Goal: Contribute content: Contribute content

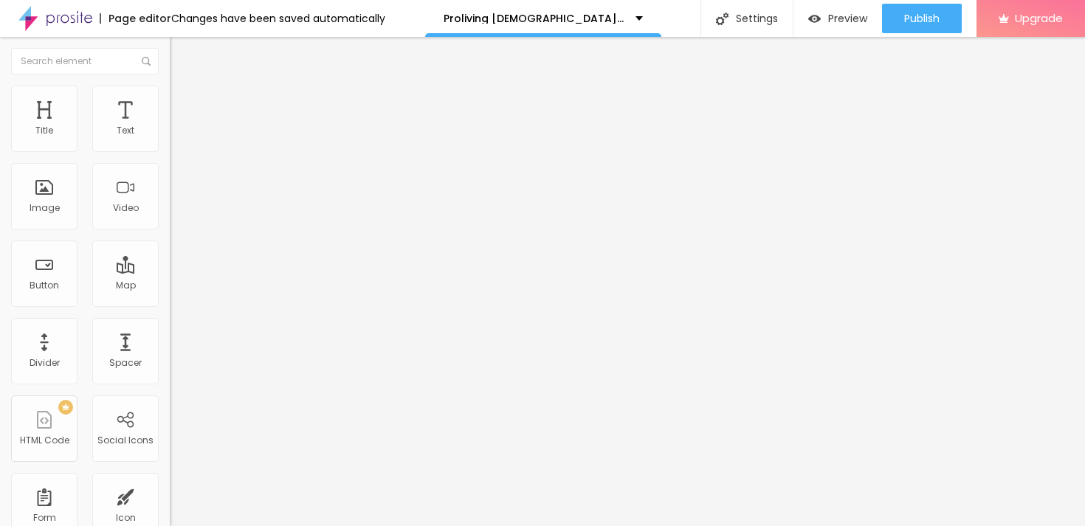
click at [170, 218] on button "button" at bounding box center [180, 210] width 21 height 15
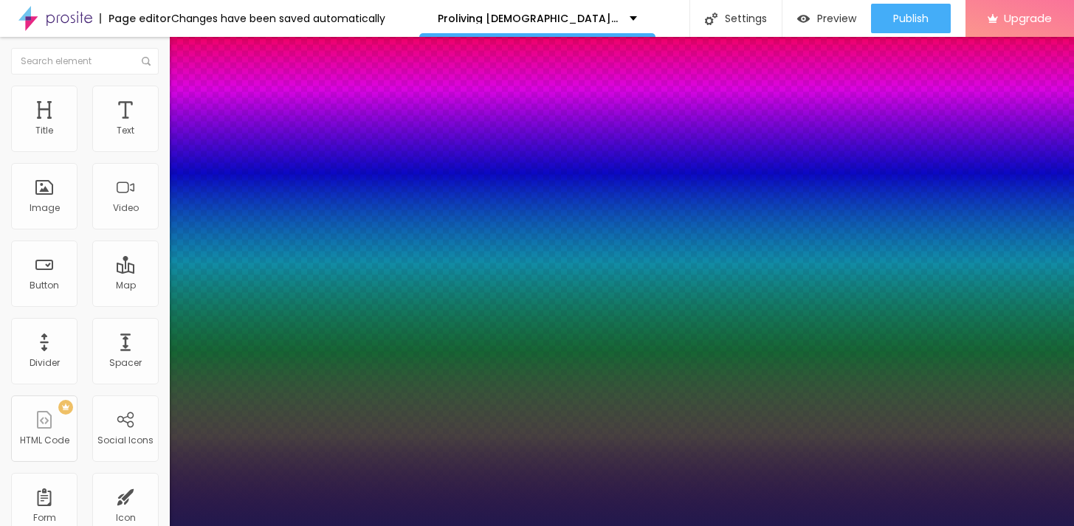
type input "1"
type input "62"
type input "1"
type input "66"
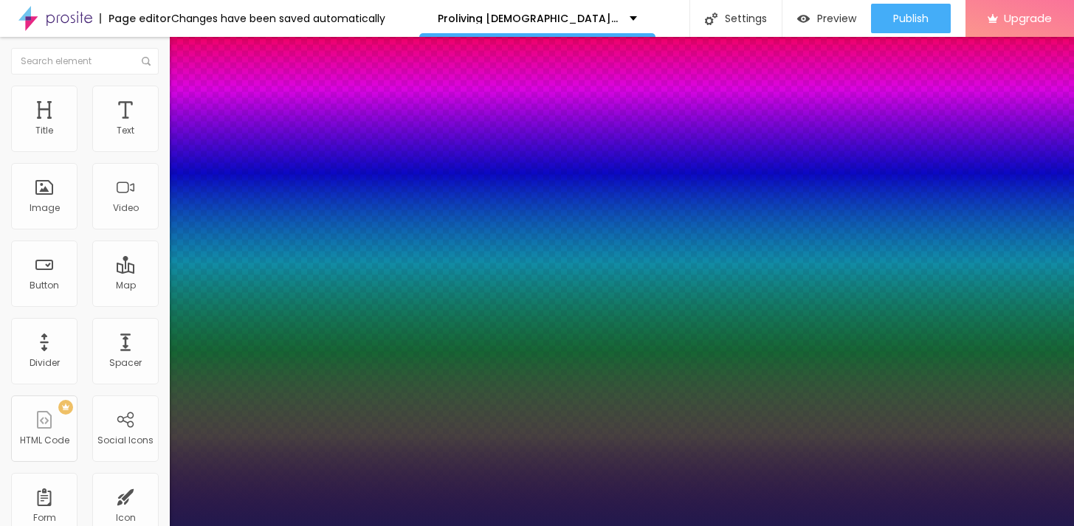
type input "66"
type input "1"
type input "67"
type input "1"
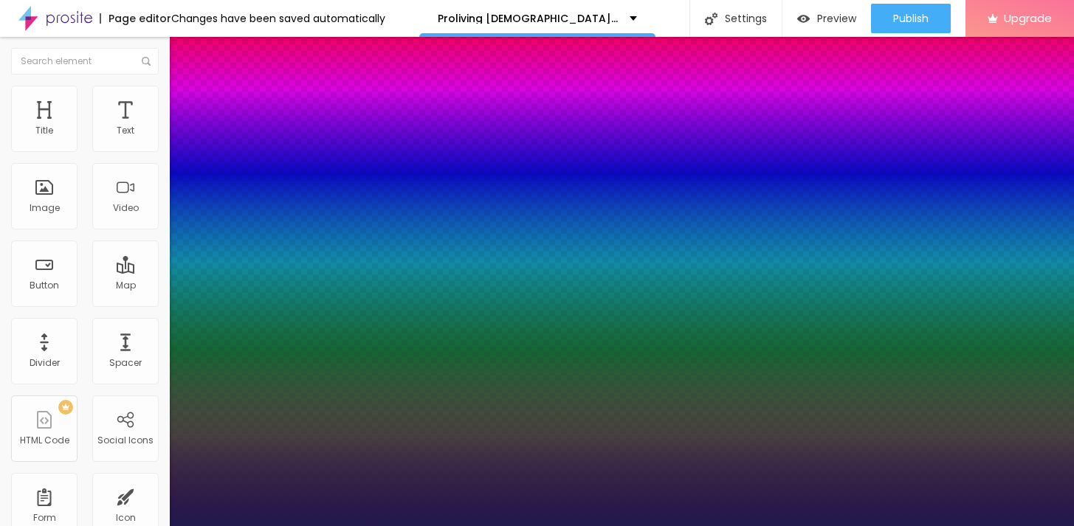
type input "68"
type input "1"
type input "69"
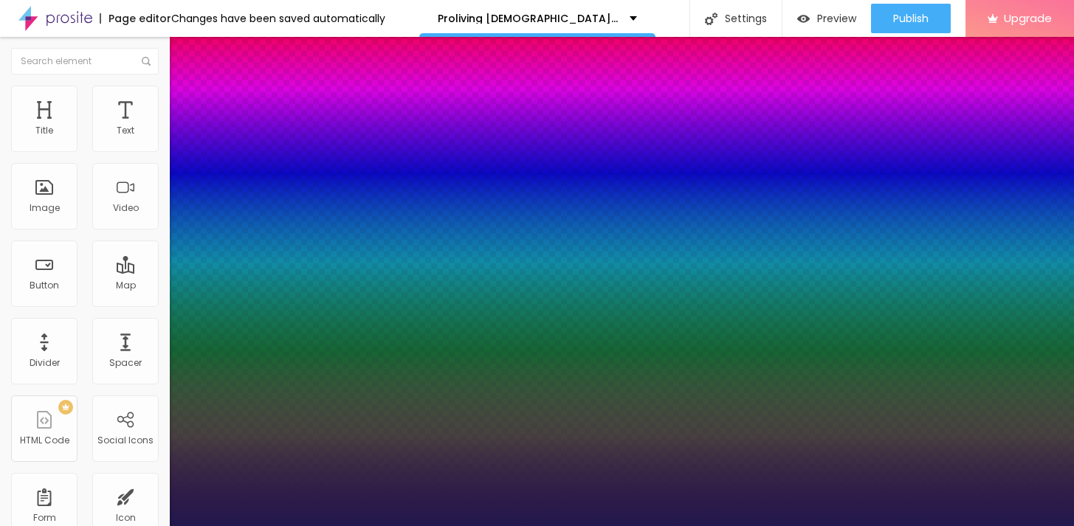
type input "1"
type input "71"
type input "1"
type input "72"
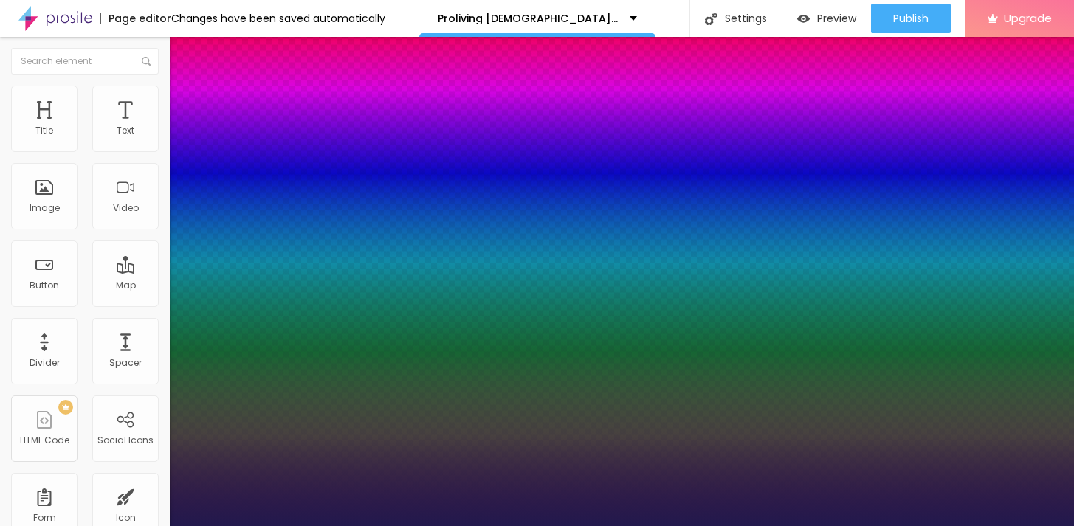
type input "72"
type input "1"
type input "73"
type input "1"
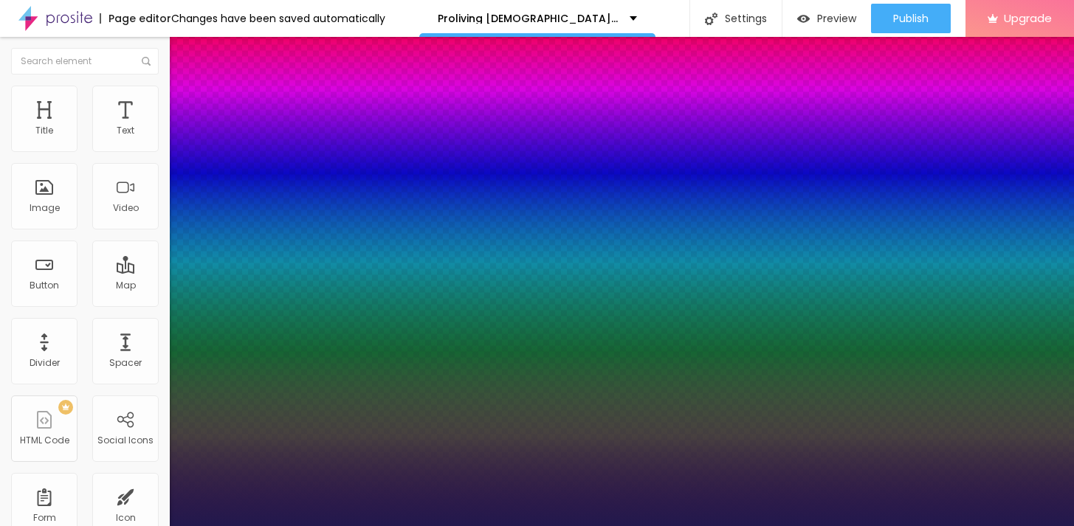
type input "74"
type input "1"
type input "75"
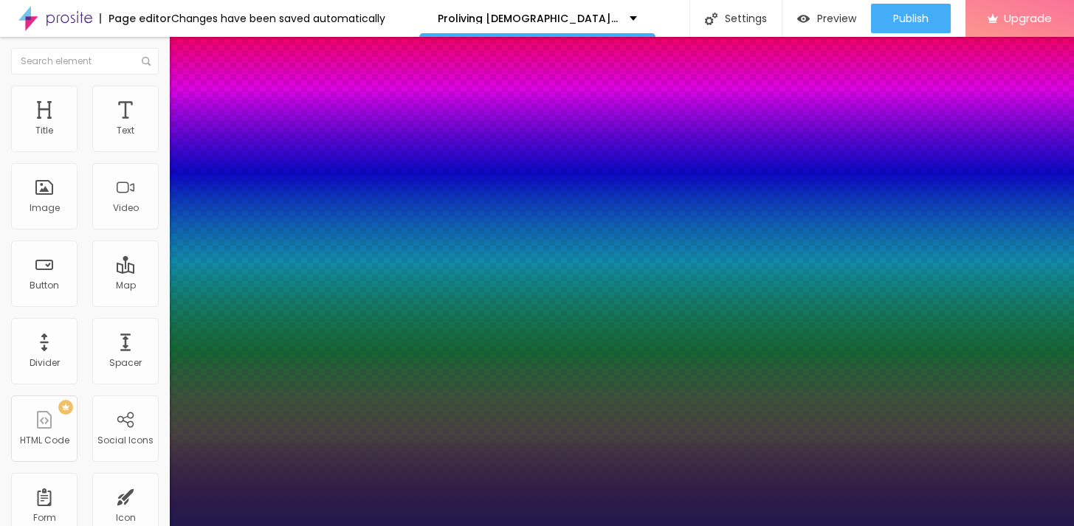
type input "1"
type input "76"
type input "1"
type input "77"
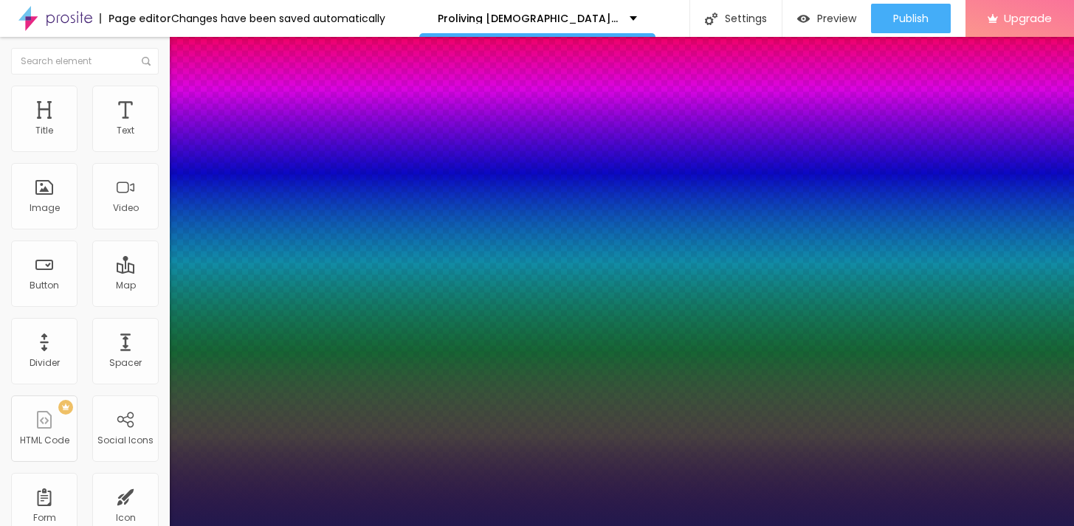
type input "77"
type input "1"
type input "78"
type input "1"
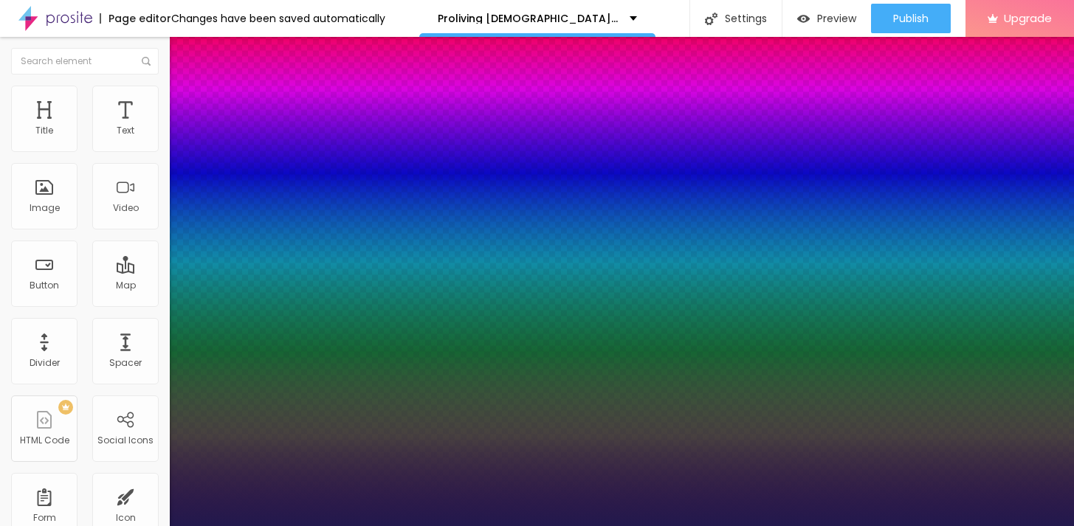
type input "79"
type input "1"
type input "80"
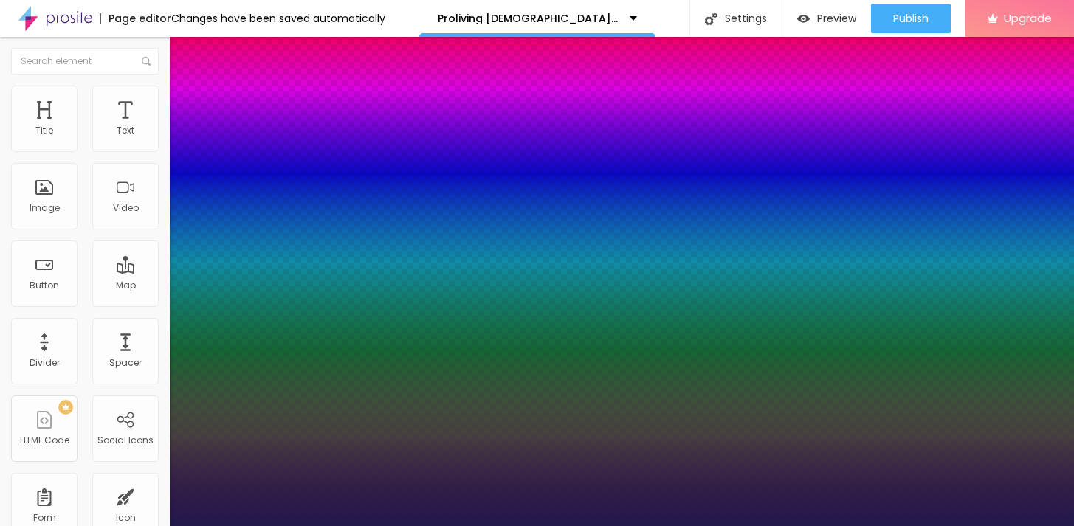
type input "1"
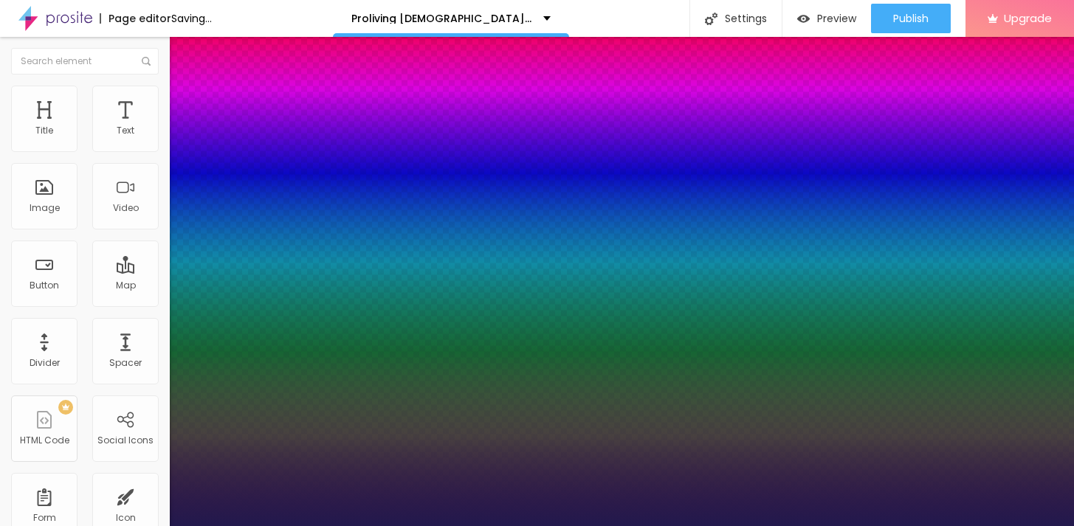
type input "81"
type input "1"
type input "82"
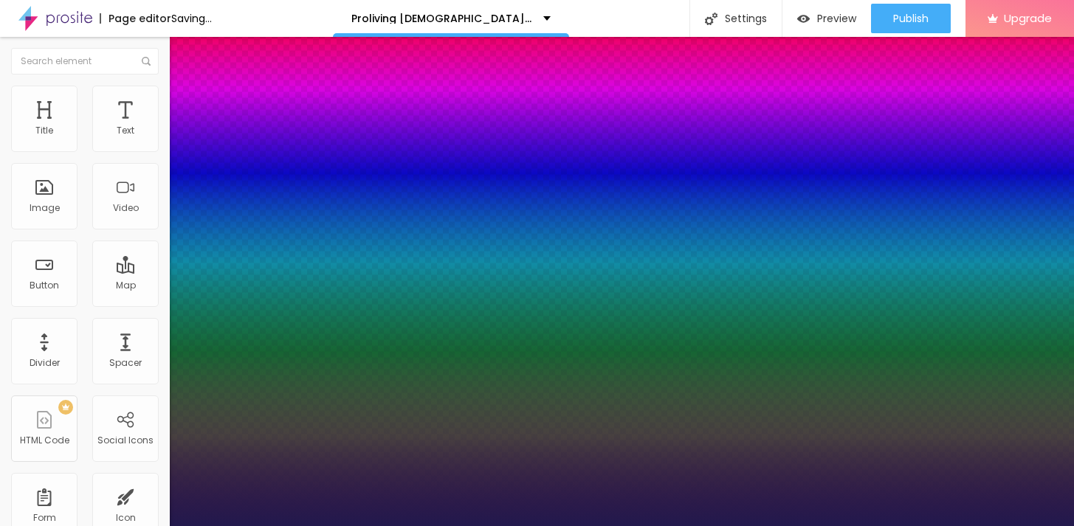
type input "1"
type input "83"
type input "1"
type input "84"
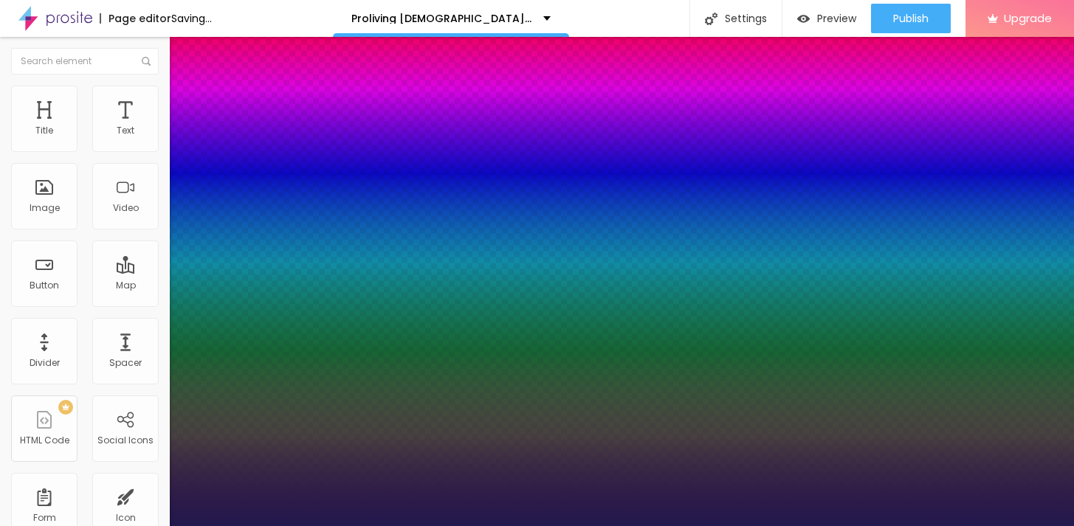
type input "84"
type input "1"
type input "85"
type input "1"
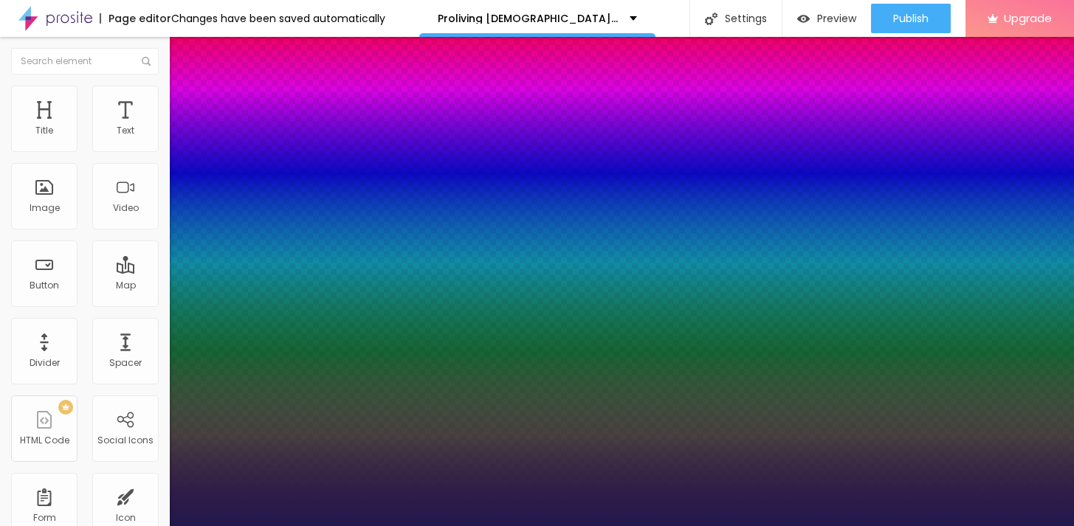
type input "86"
type input "1"
type input "87"
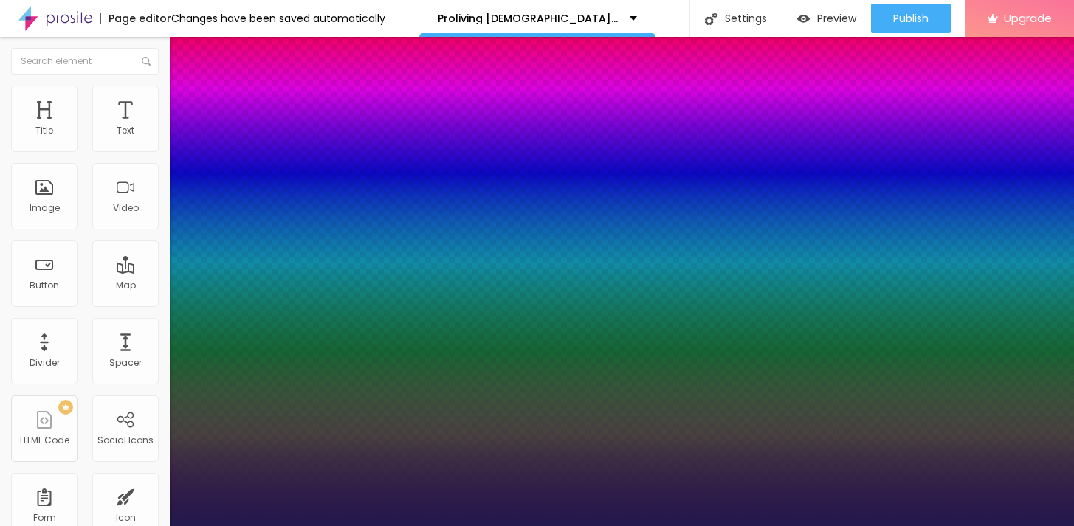
type input "1"
type input "88"
type input "1"
type input "87"
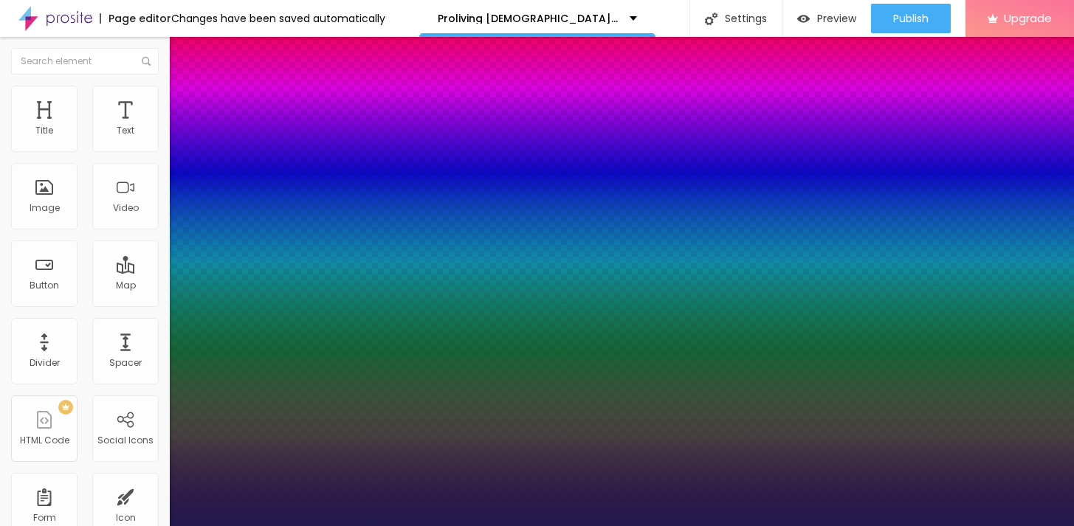
type input "87"
type input "1"
type input "86"
type input "1"
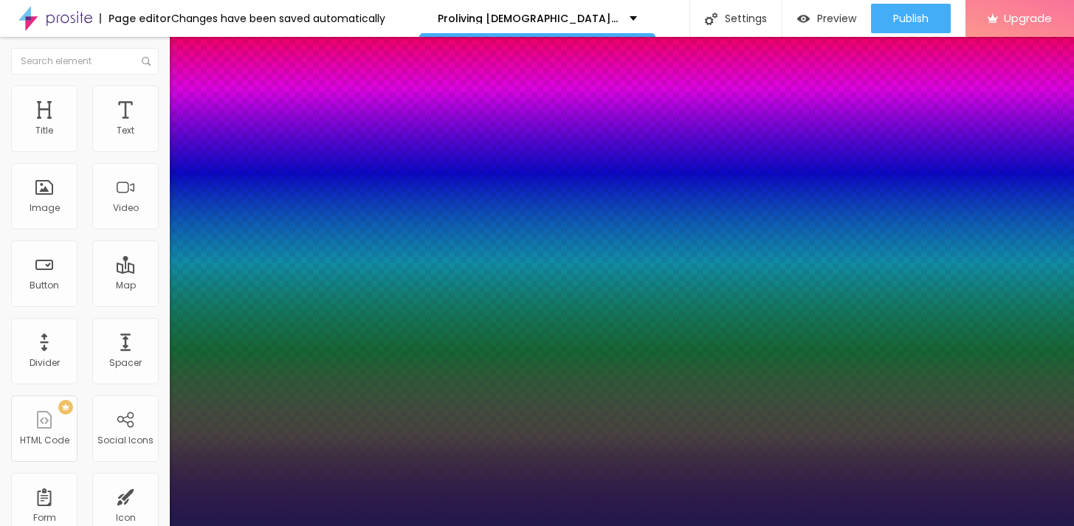
drag, startPoint x: 252, startPoint y: 416, endPoint x: 280, endPoint y: 417, distance: 27.3
type input "86"
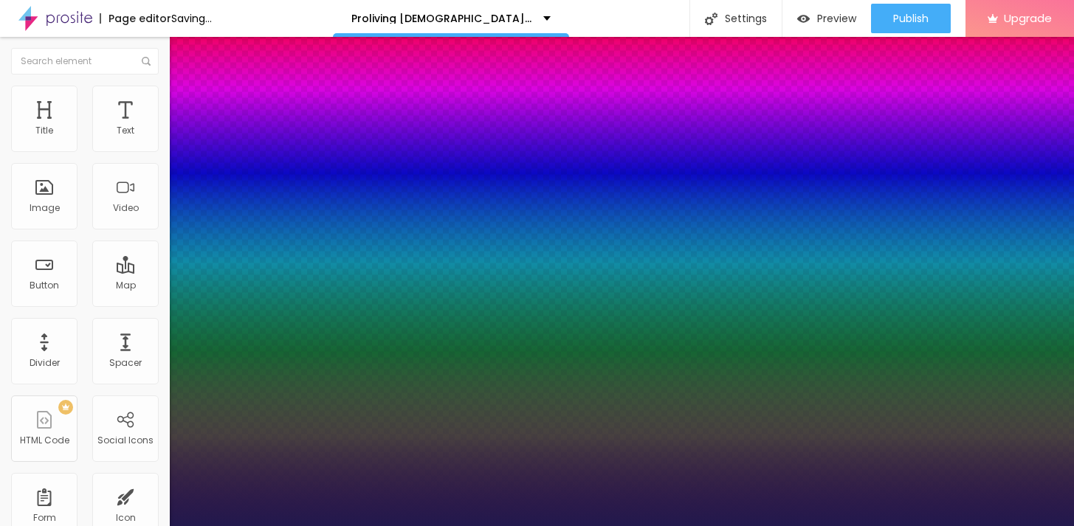
type input "1"
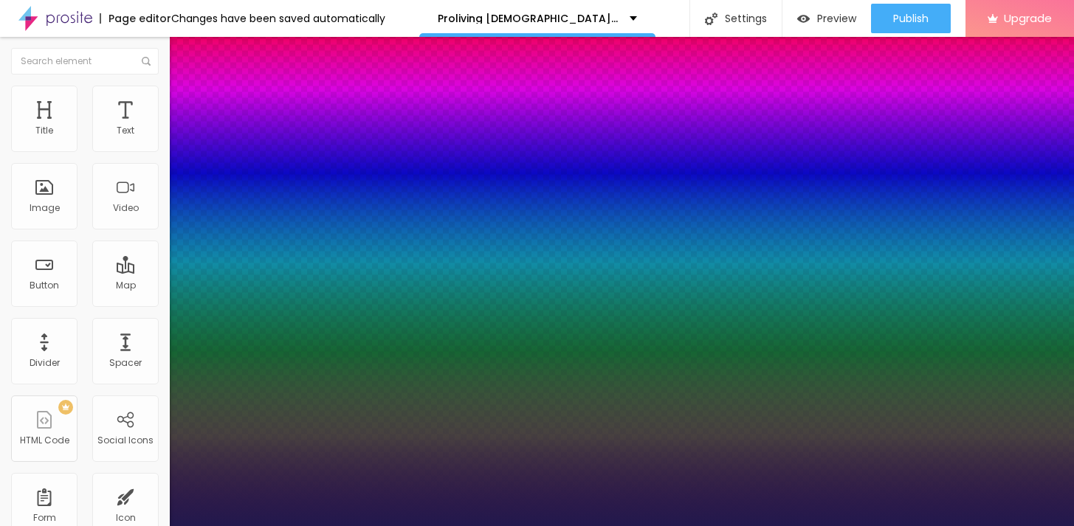
click at [603, 525] on div at bounding box center [537, 526] width 1074 height 0
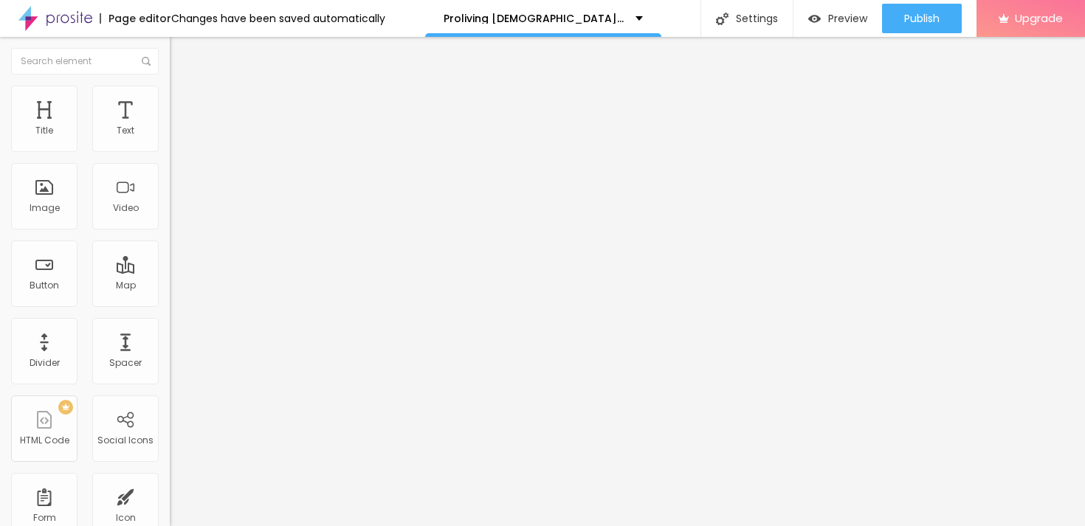
click at [170, 127] on span "Add image" at bounding box center [200, 120] width 61 height 13
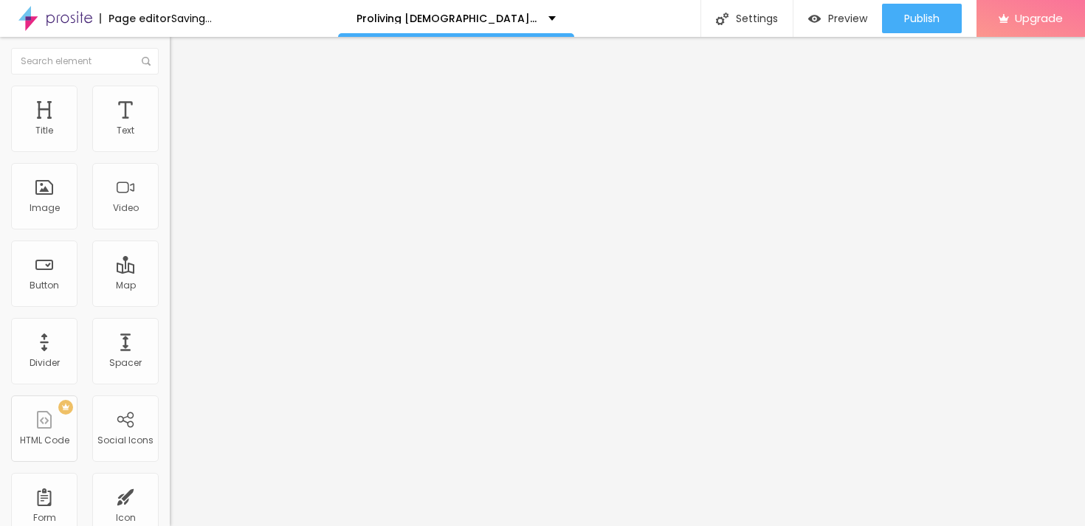
click at [170, 303] on input "https://" at bounding box center [258, 295] width 177 height 15
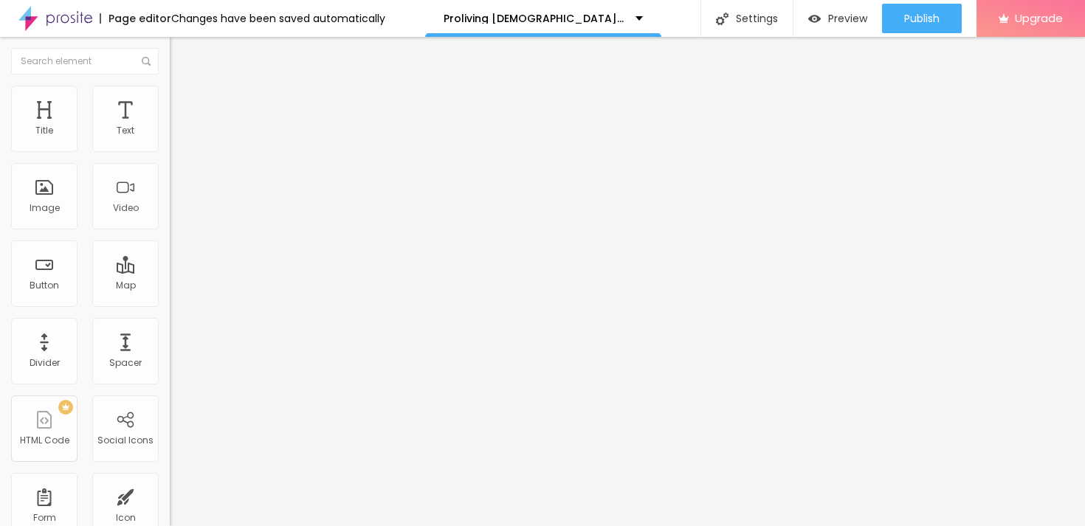
paste input "[DOMAIN_NAME][URL]"
type input "[URL][DOMAIN_NAME]"
click at [170, 86] on img at bounding box center [176, 92] width 13 height 13
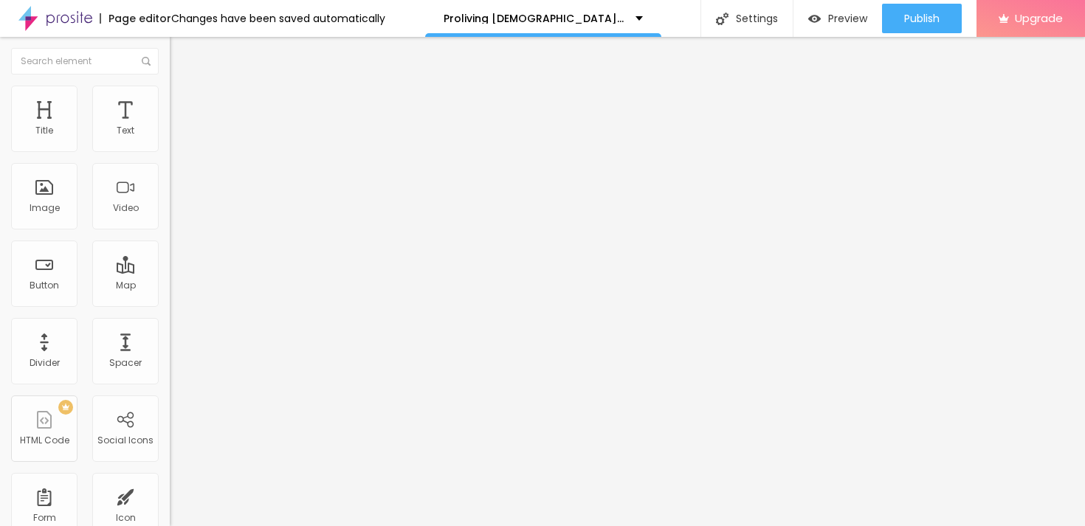
type input "50"
click at [170, 151] on input "range" at bounding box center [217, 145] width 95 height 12
click at [181, 56] on div "Edit Image" at bounding box center [219, 54] width 77 height 12
drag, startPoint x: 114, startPoint y: 141, endPoint x: 11, endPoint y: 0, distance: 174.8
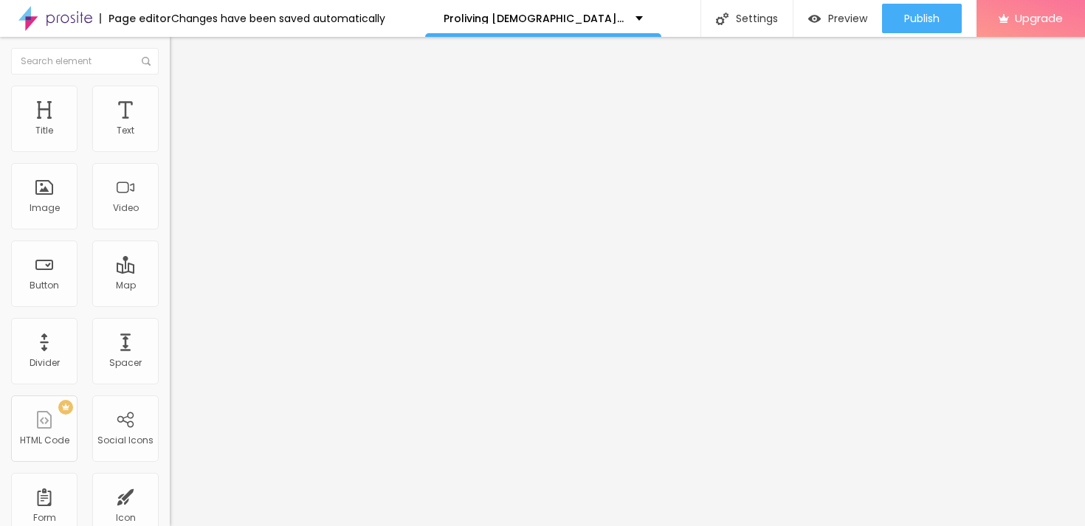
click at [170, 98] on li "Style" at bounding box center [255, 93] width 170 height 15
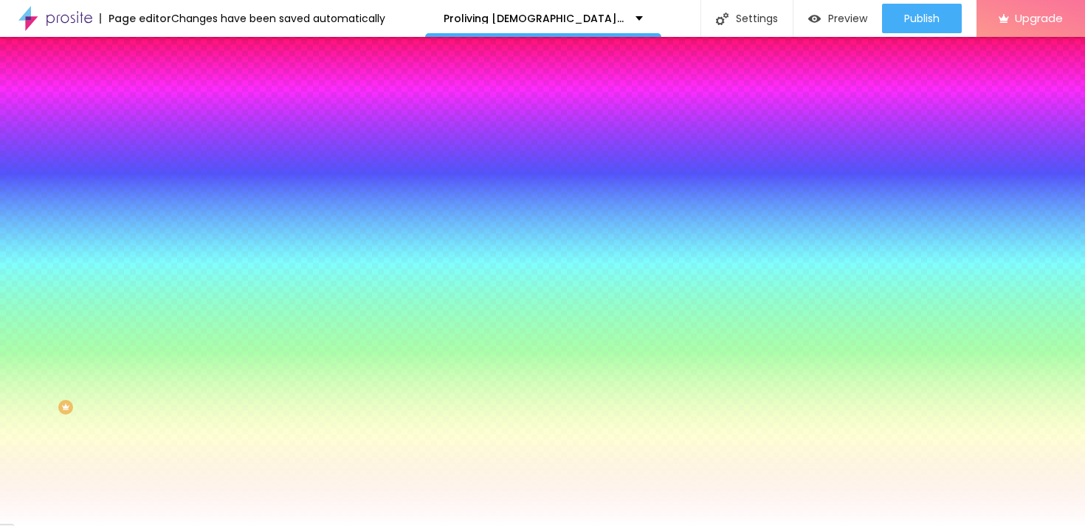
click at [170, 141] on div at bounding box center [255, 141] width 170 height 0
click at [128, 216] on div at bounding box center [542, 263] width 1085 height 526
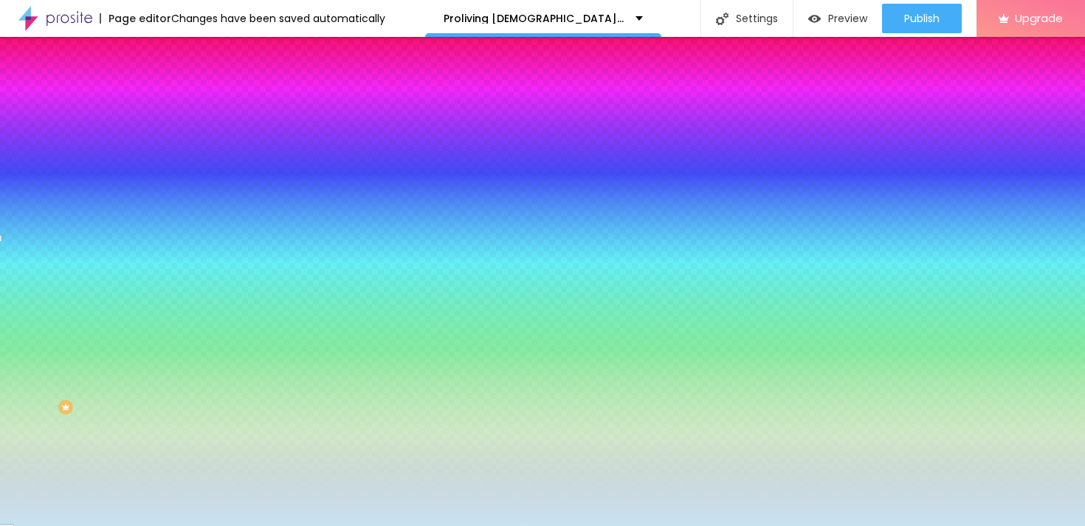
click at [39, 173] on div at bounding box center [542, 263] width 1085 height 526
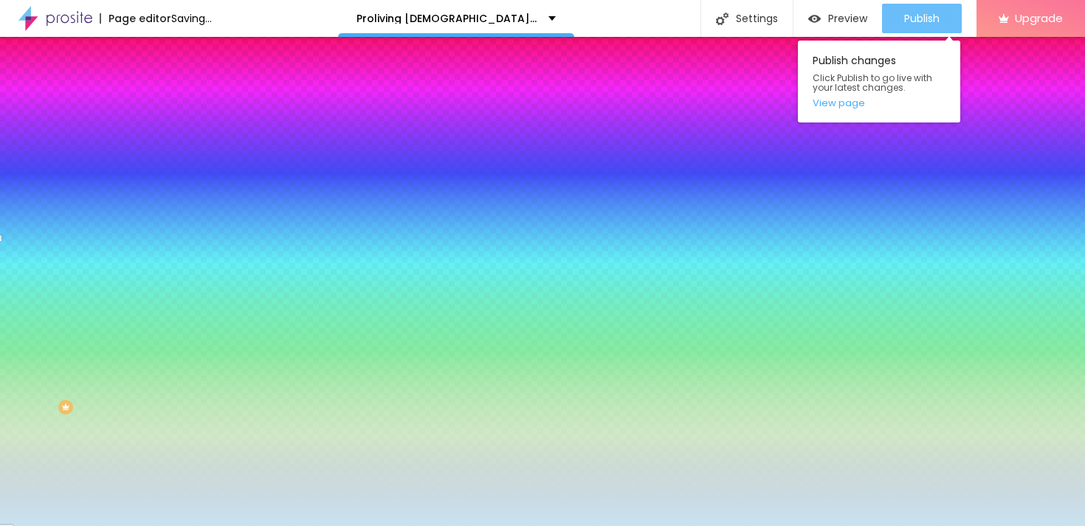
click at [919, 21] on span "Publish" at bounding box center [921, 19] width 35 height 12
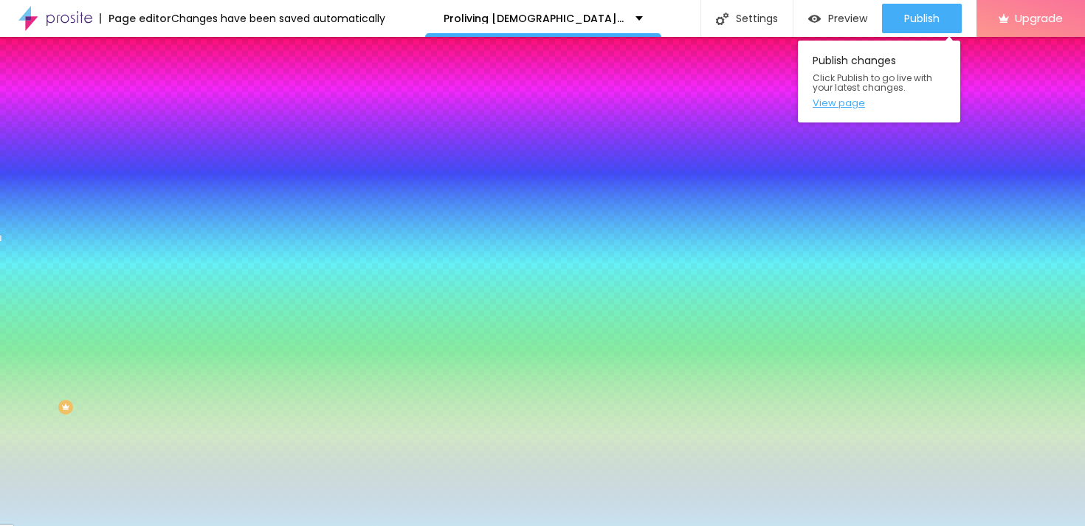
click at [863, 100] on link "View page" at bounding box center [879, 103] width 133 height 10
